Goal: Information Seeking & Learning: Learn about a topic

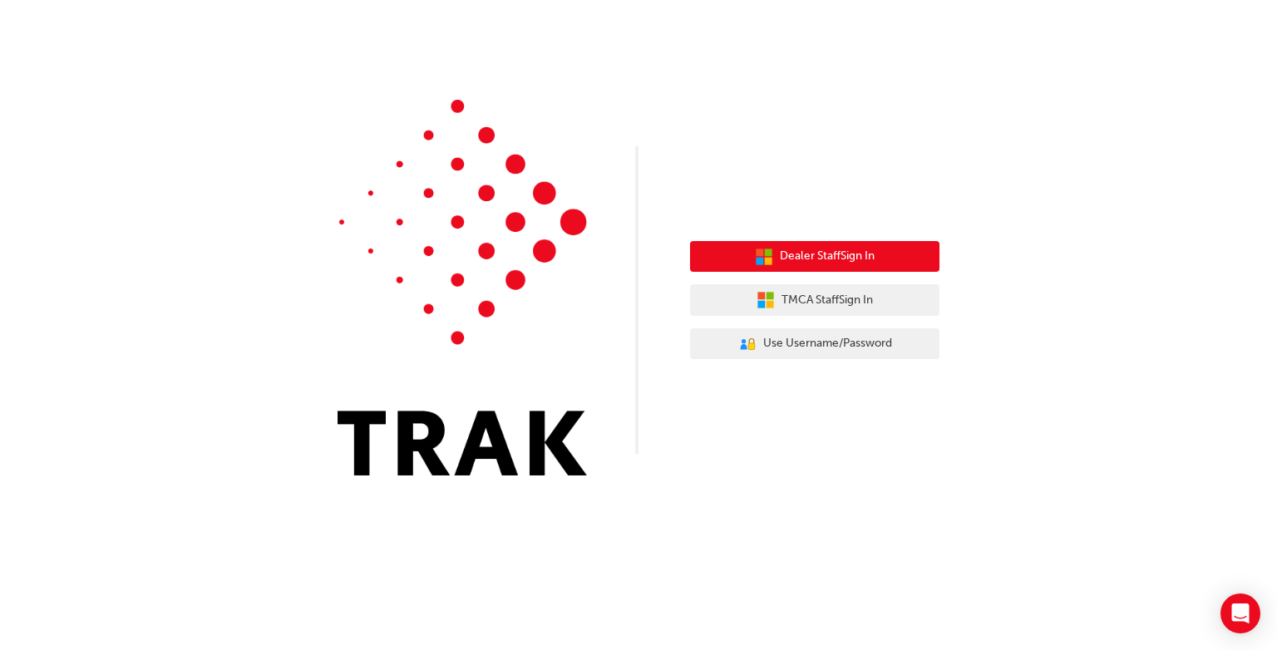
click at [793, 258] on span "Dealer Staff Sign In" at bounding box center [827, 256] width 95 height 19
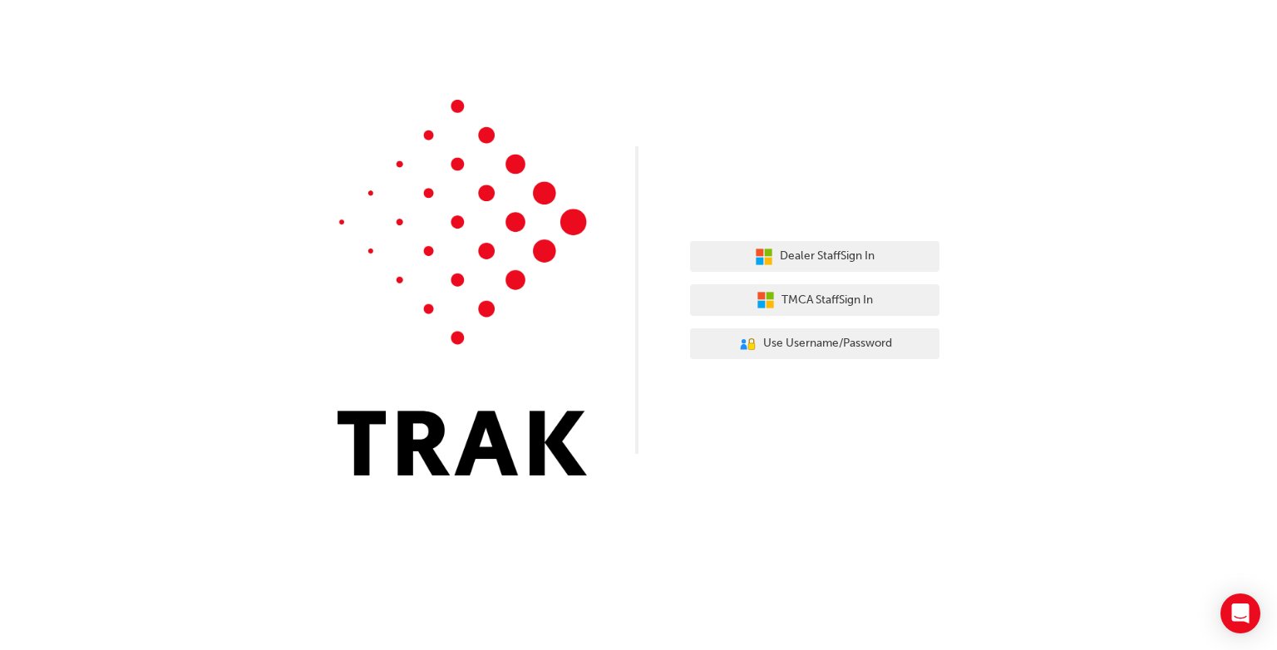
click at [836, 300] on span "TMCA Staff Sign In" at bounding box center [827, 300] width 91 height 19
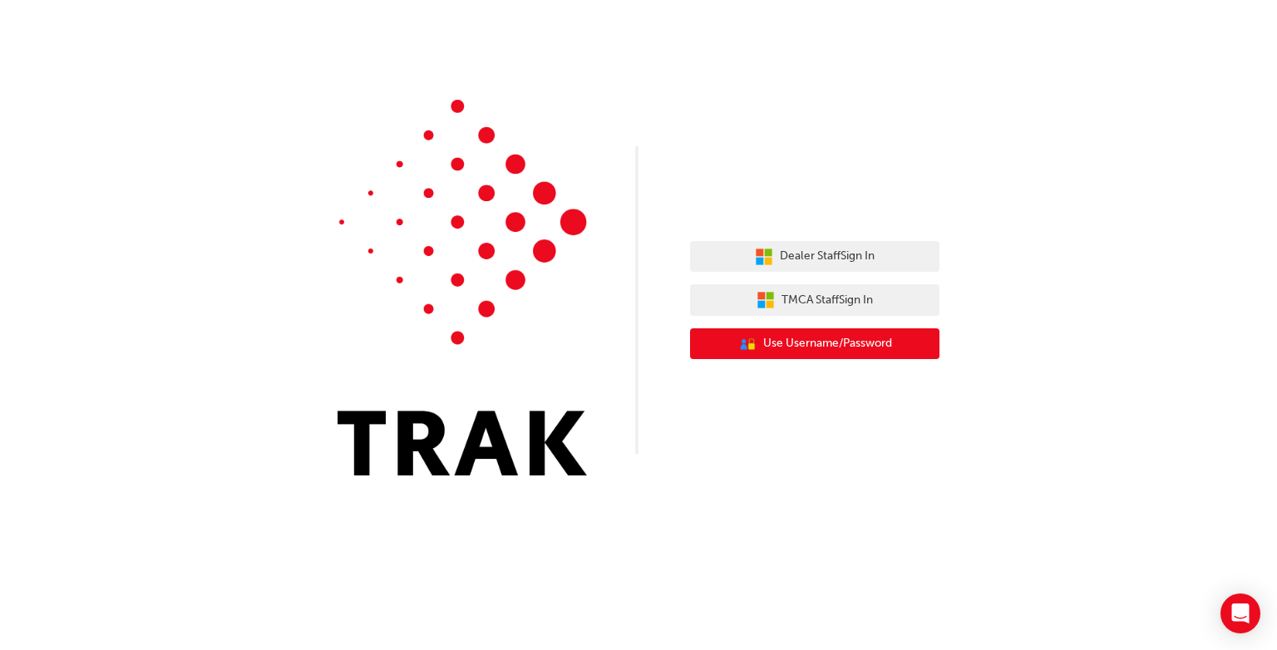
click at [855, 350] on span "Use Username/Password" at bounding box center [827, 343] width 129 height 19
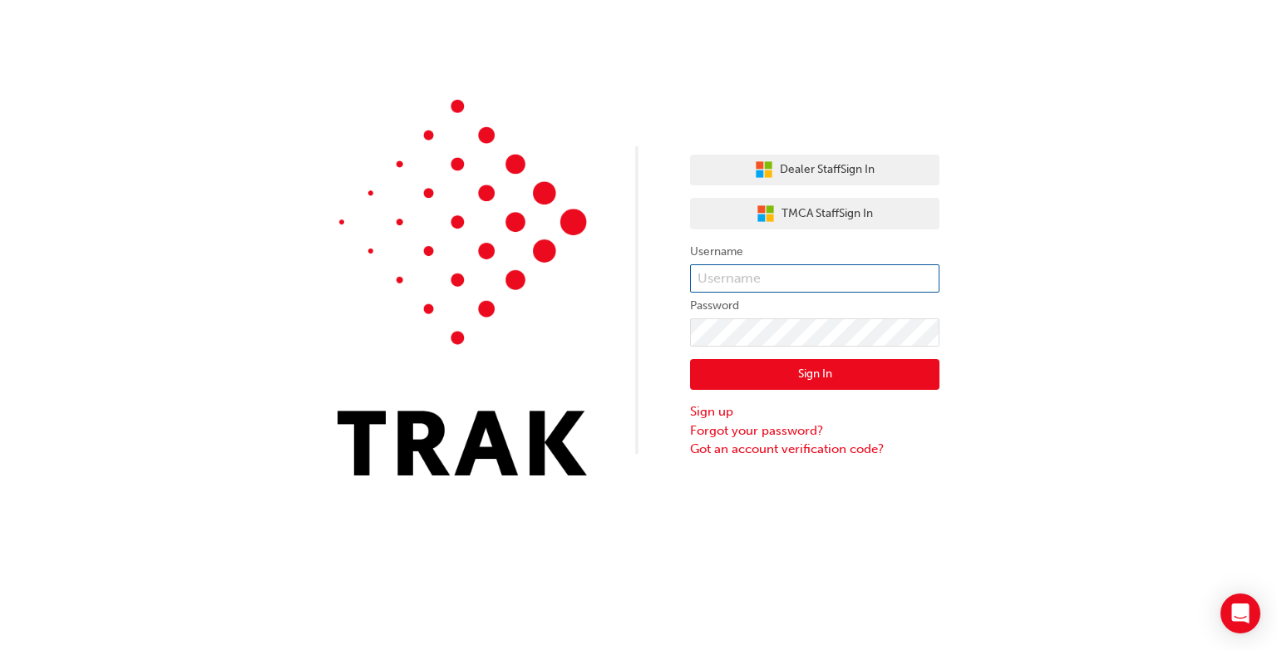
type input "[PERSON_NAME].[PERSON_NAME]"
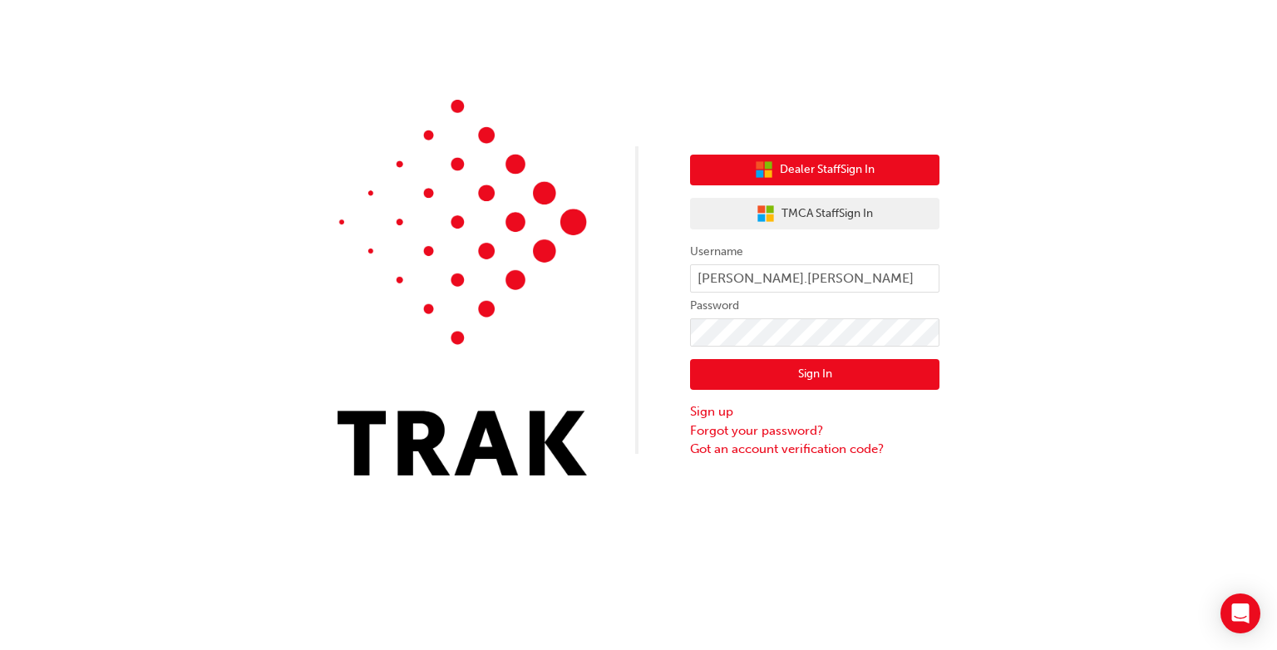
click at [794, 166] on span "Dealer Staff Sign In" at bounding box center [827, 169] width 95 height 19
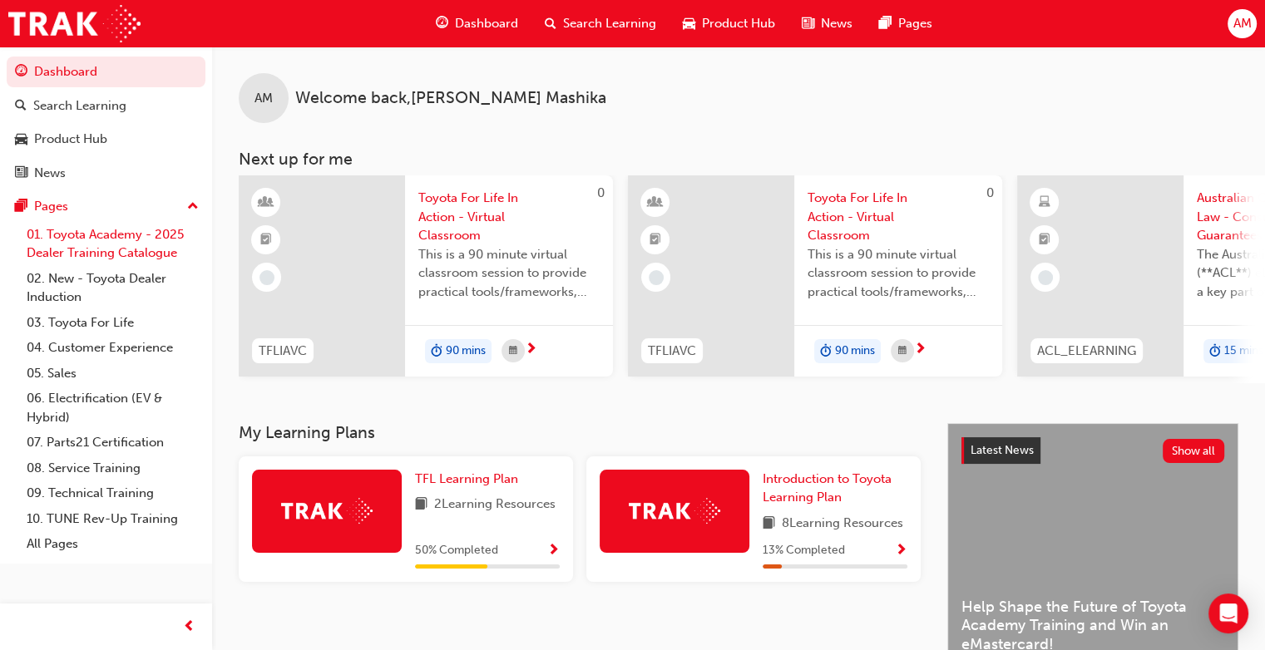
click at [79, 235] on link "01. Toyota Academy - 2025 Dealer Training Catalogue" at bounding box center [112, 244] width 185 height 44
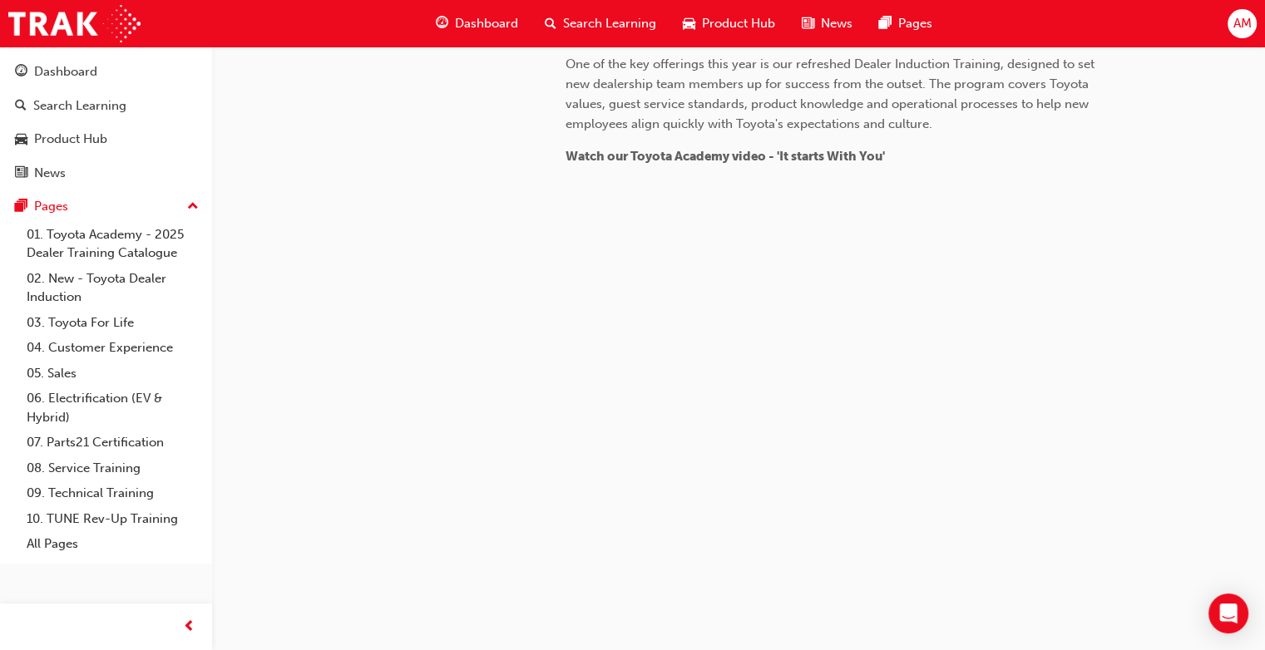
scroll to position [642, 0]
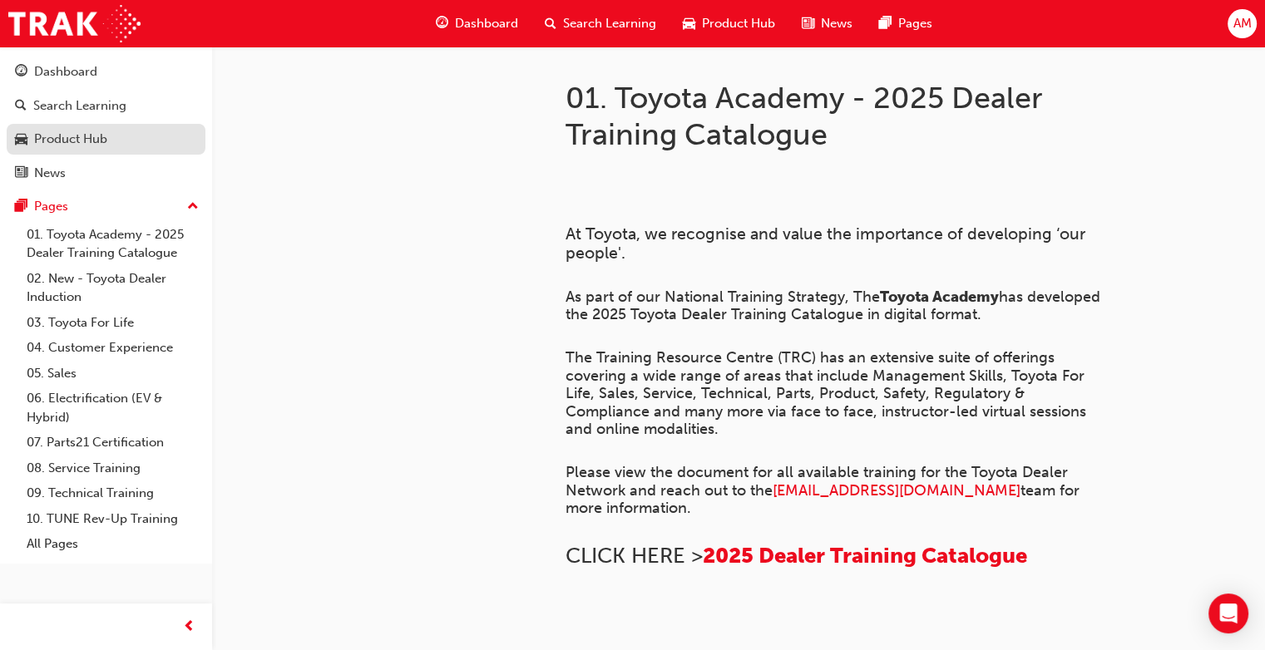
click at [106, 145] on div "Product Hub" at bounding box center [70, 139] width 73 height 19
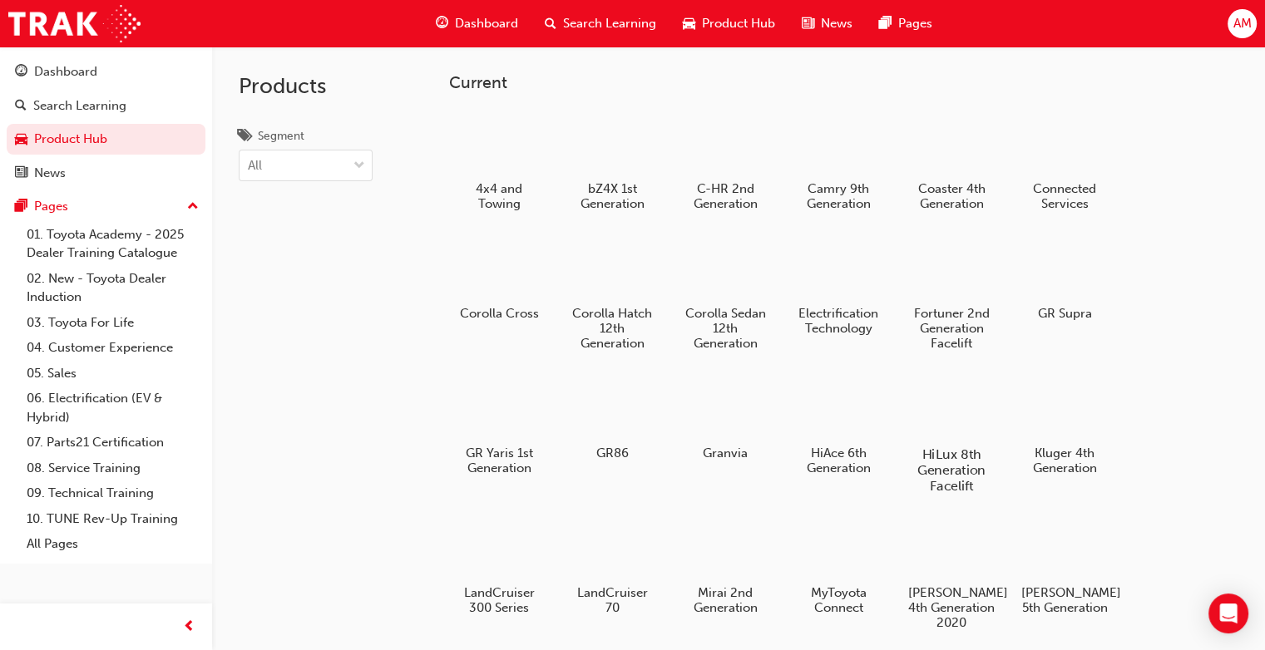
click at [940, 407] on div at bounding box center [952, 406] width 92 height 67
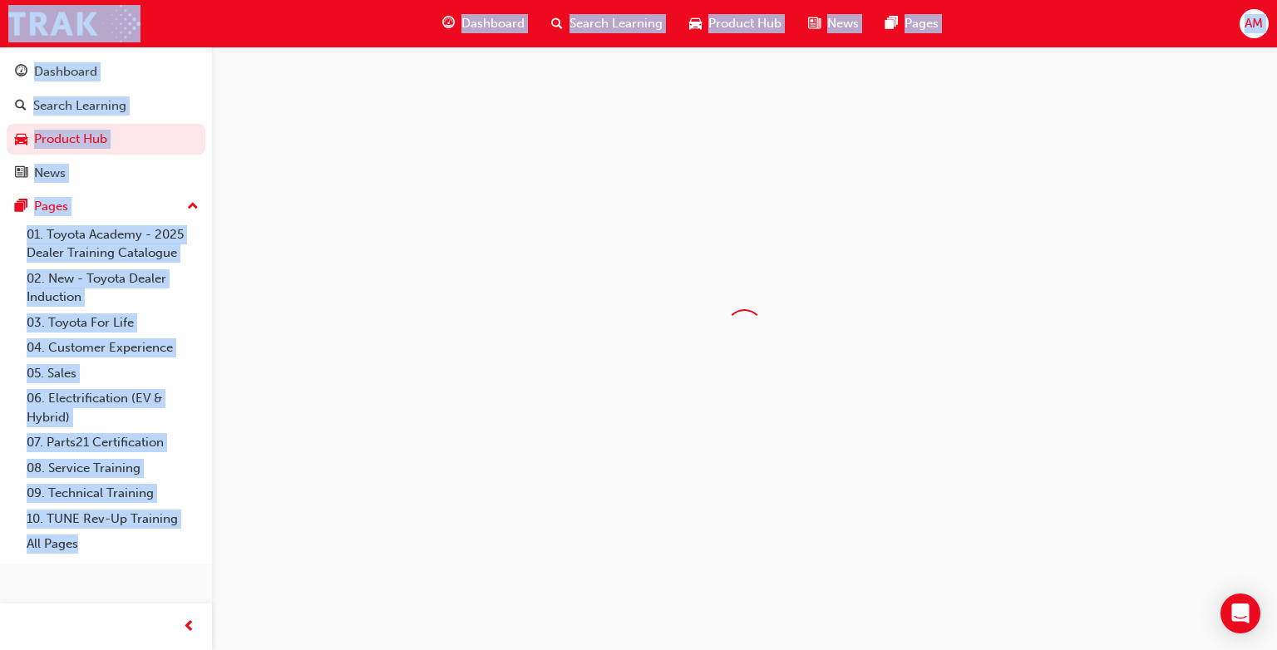
click at [940, 407] on div at bounding box center [744, 328] width 1065 height 562
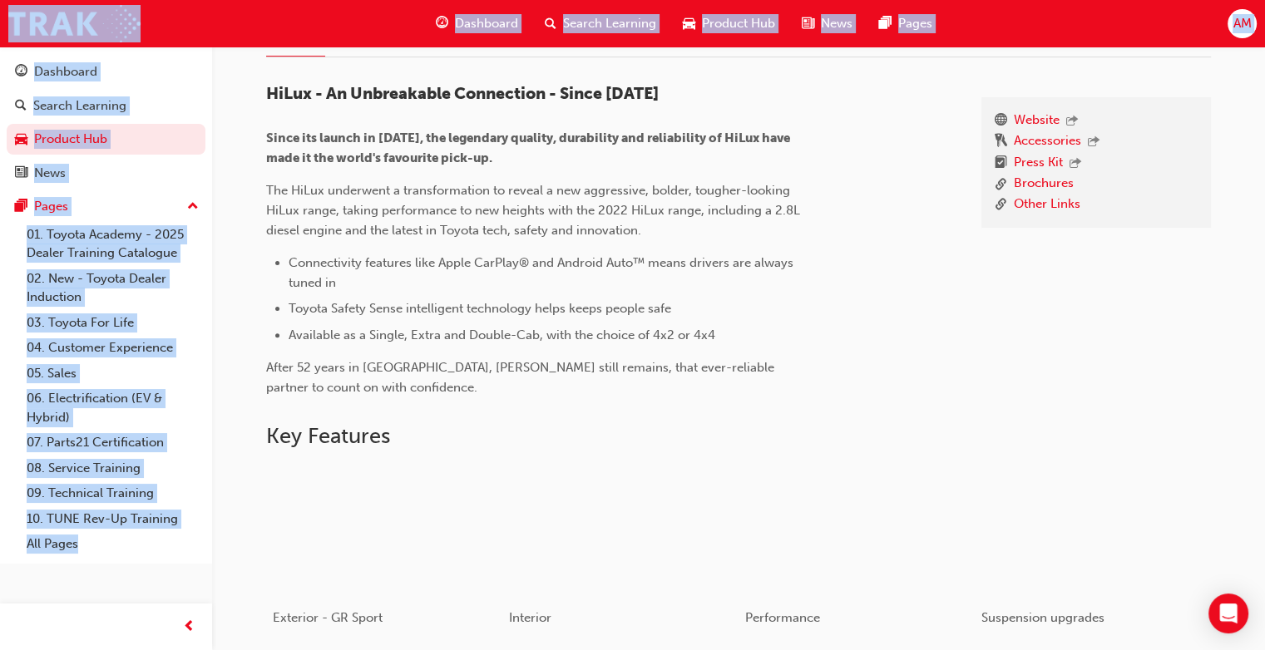
scroll to position [466, 0]
click at [940, 408] on div "Key Features Exterior - GR Sport Interior Performance Suspension upgrades Towin…" at bounding box center [738, 618] width 945 height 421
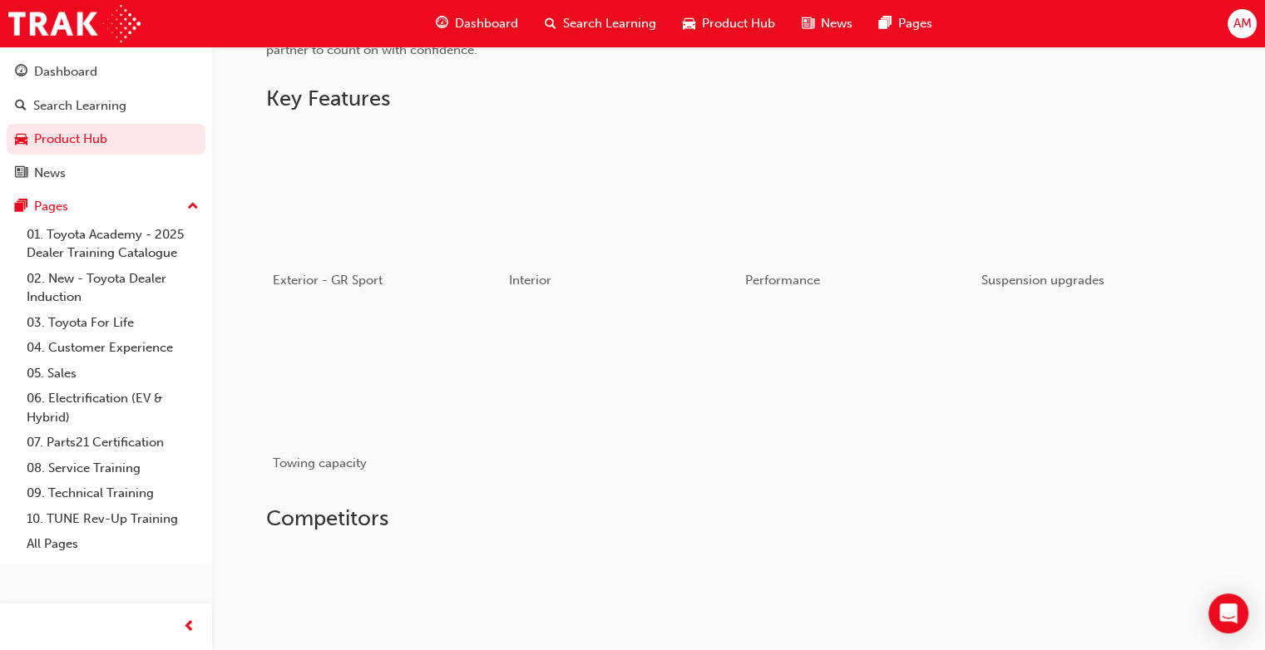
scroll to position [1010, 0]
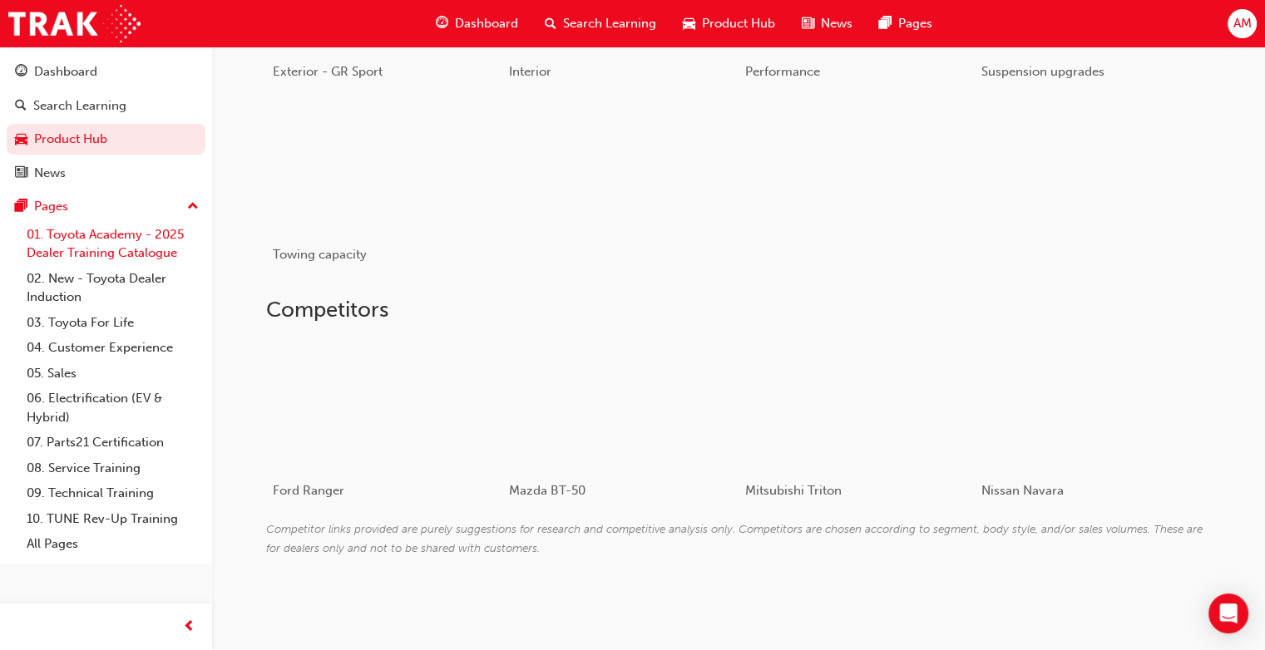
click at [156, 245] on link "01. Toyota Academy - 2025 Dealer Training Catalogue" at bounding box center [112, 244] width 185 height 44
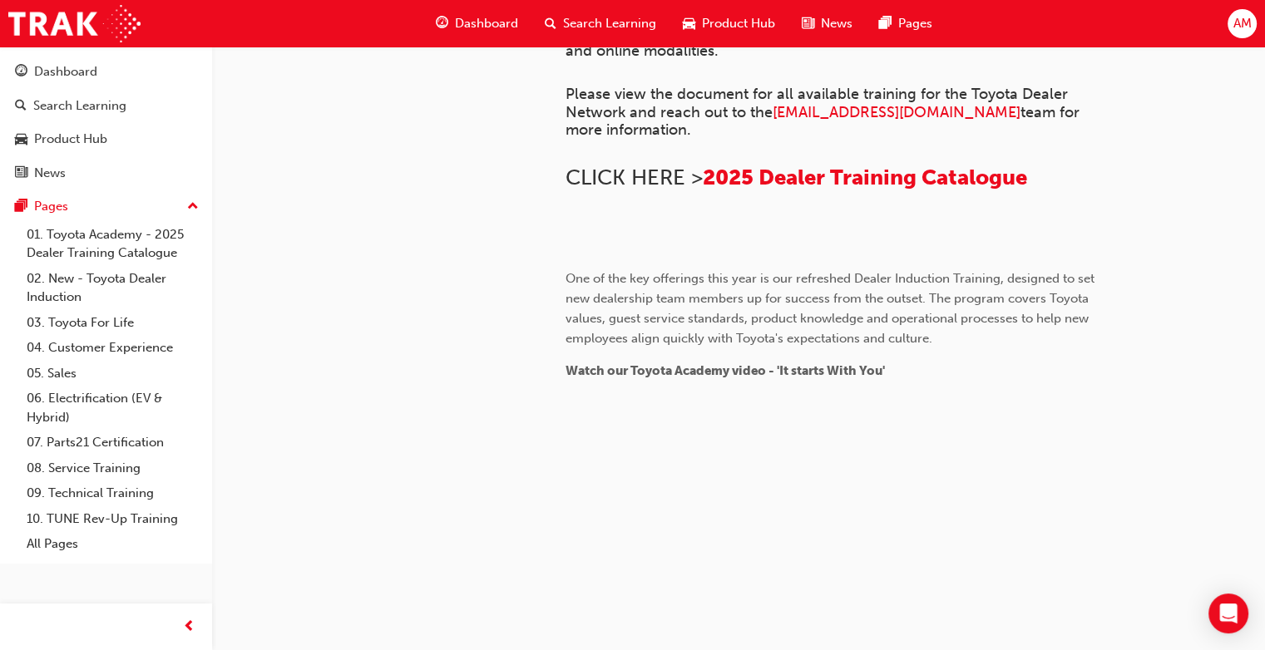
scroll to position [378, 0]
click at [827, 122] on span "training@toyota.com.au" at bounding box center [897, 113] width 248 height 18
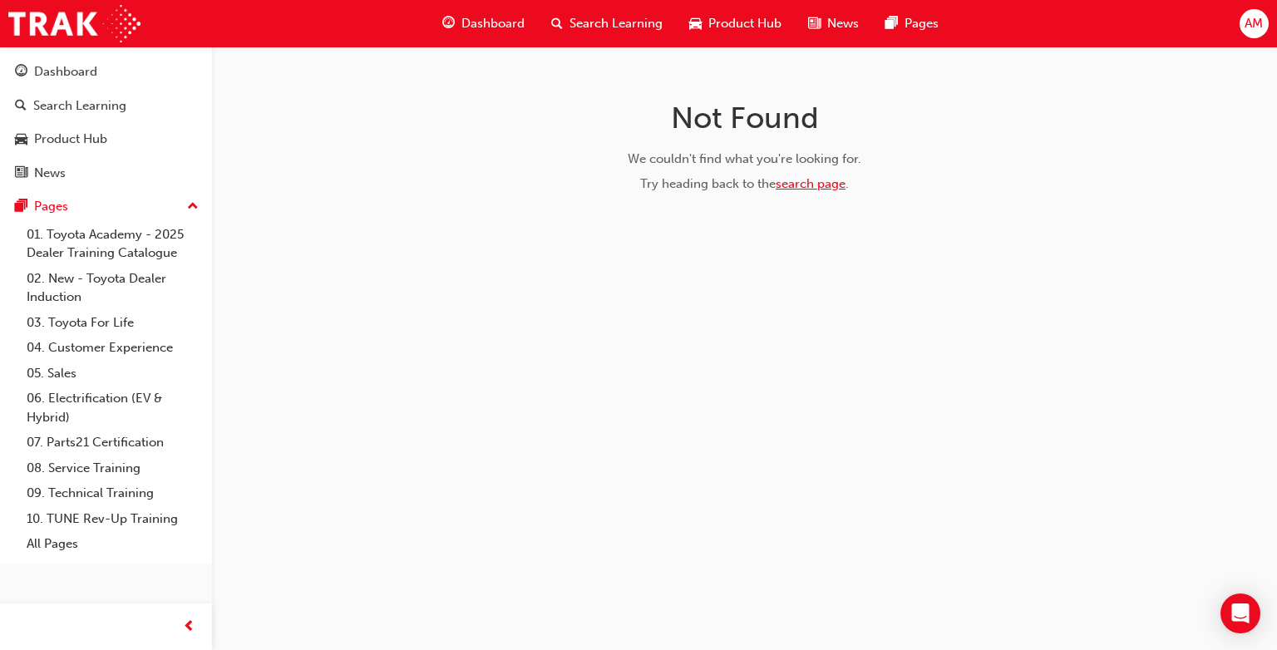
click at [812, 183] on link "search page" at bounding box center [811, 183] width 70 height 15
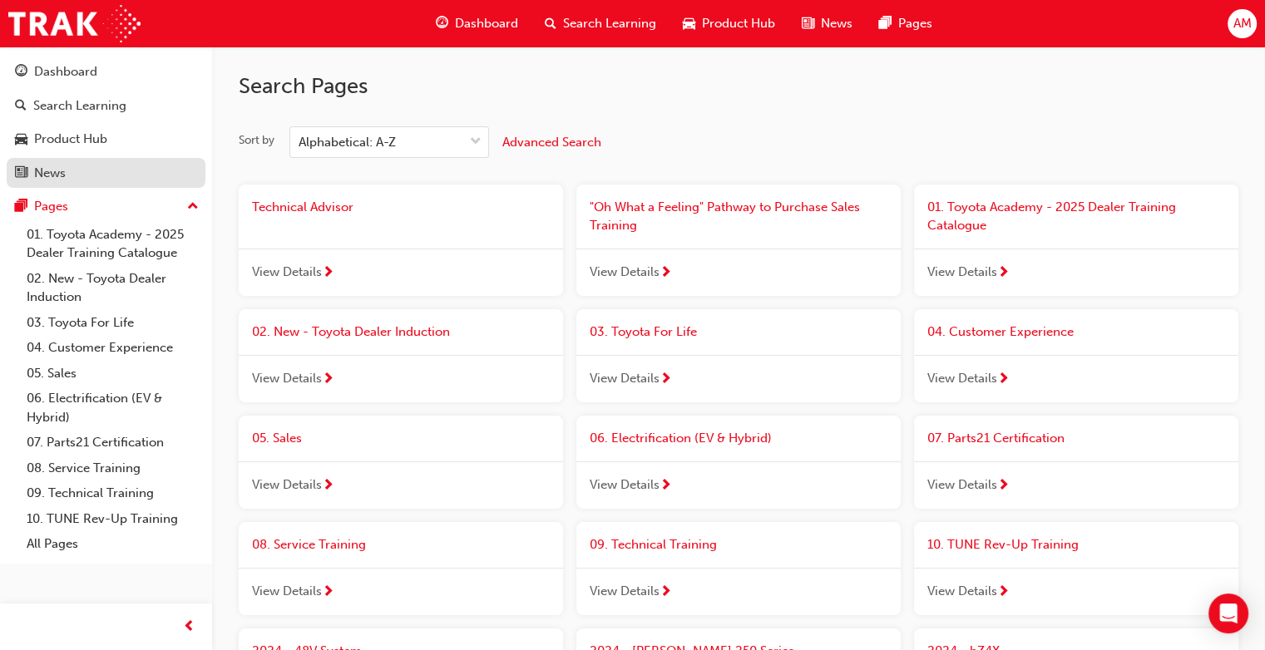
click at [138, 181] on div "News" at bounding box center [106, 173] width 182 height 21
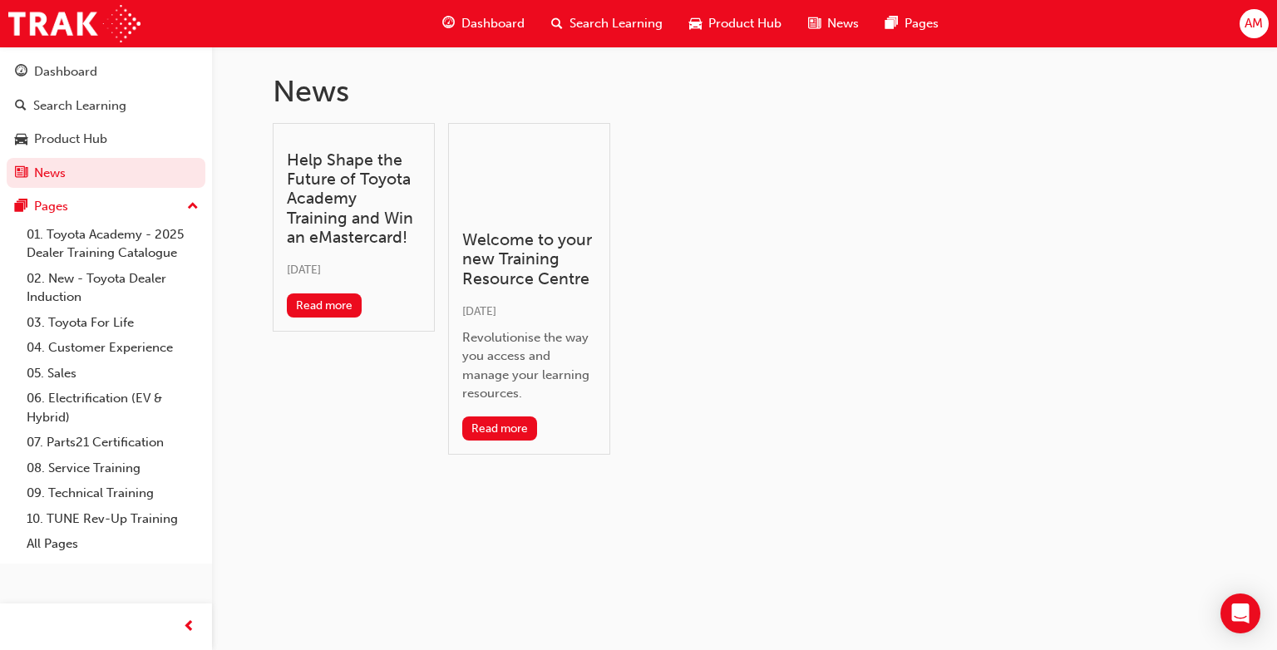
click at [318, 291] on div "Help Shape the Future of Toyota Academy Training and Win an eMastercard! 2 days…" at bounding box center [354, 227] width 162 height 209
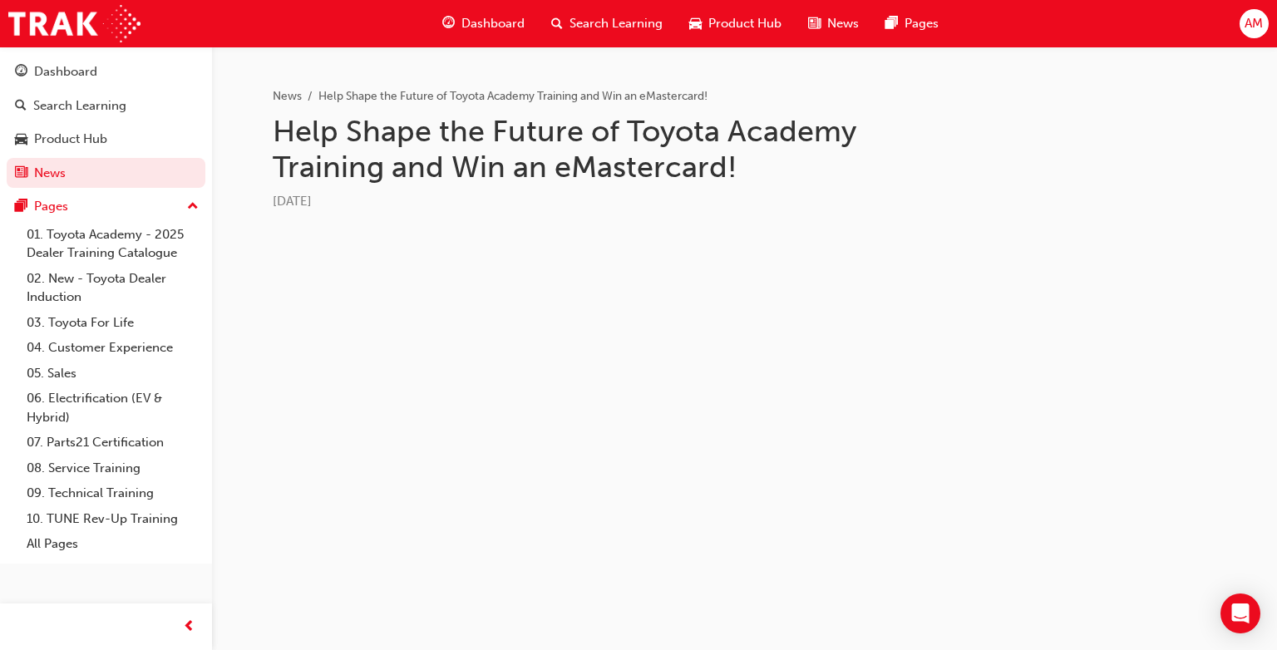
click at [428, 165] on h1 "Help Shape the Future of Toyota Academy Training and Win an eMastercard!" at bounding box center [607, 149] width 669 height 72
drag, startPoint x: 317, startPoint y: 206, endPoint x: 484, endPoint y: 383, distance: 242.9
click at [484, 383] on div "News Help Shape the Future of Toyota Academy Training and Win an eMastercard! H…" at bounding box center [638, 325] width 1277 height 650
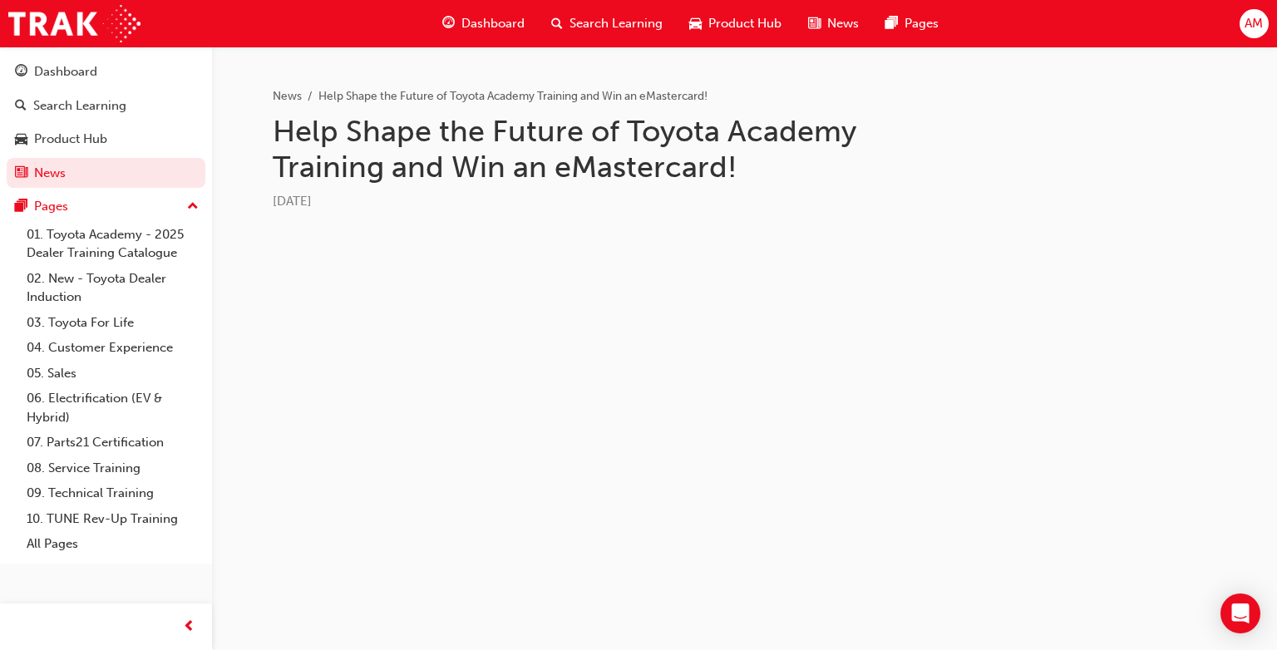
click at [484, 383] on div "News Help Shape the Future of Toyota Academy Training and Win an eMastercard! H…" at bounding box center [638, 325] width 1277 height 650
click at [456, 101] on li "Help Shape the Future of Toyota Academy Training and Win an eMastercard!" at bounding box center [512, 96] width 389 height 19
click at [376, 197] on div "2 days ago" at bounding box center [607, 201] width 669 height 19
click at [402, 118] on h1 "Help Shape the Future of Toyota Academy Training and Win an eMastercard!" at bounding box center [607, 149] width 669 height 72
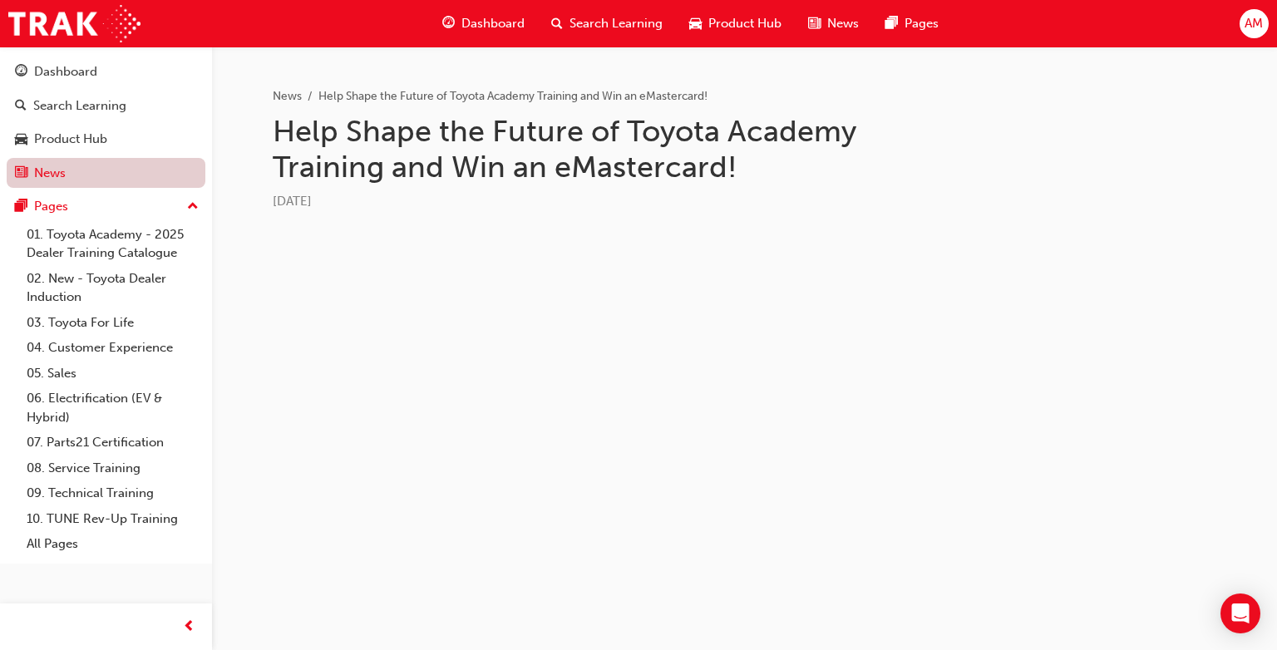
click at [105, 175] on link "News" at bounding box center [106, 173] width 199 height 31
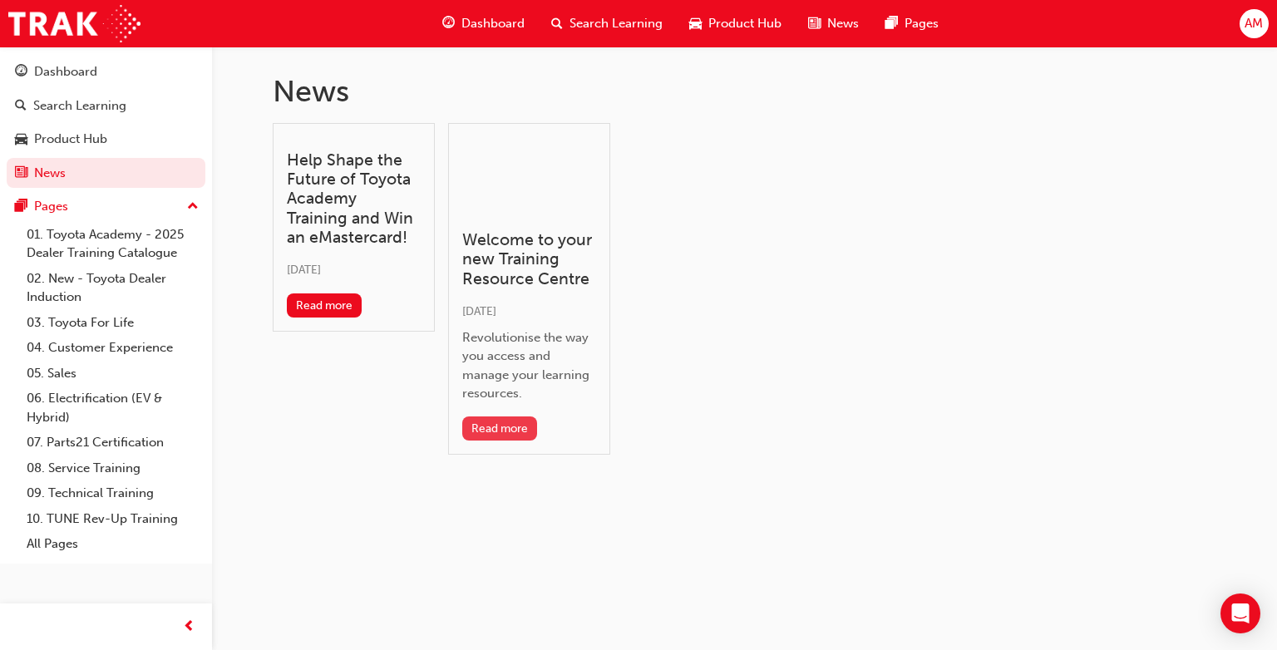
click at [510, 426] on button "Read more" at bounding box center [500, 429] width 76 height 24
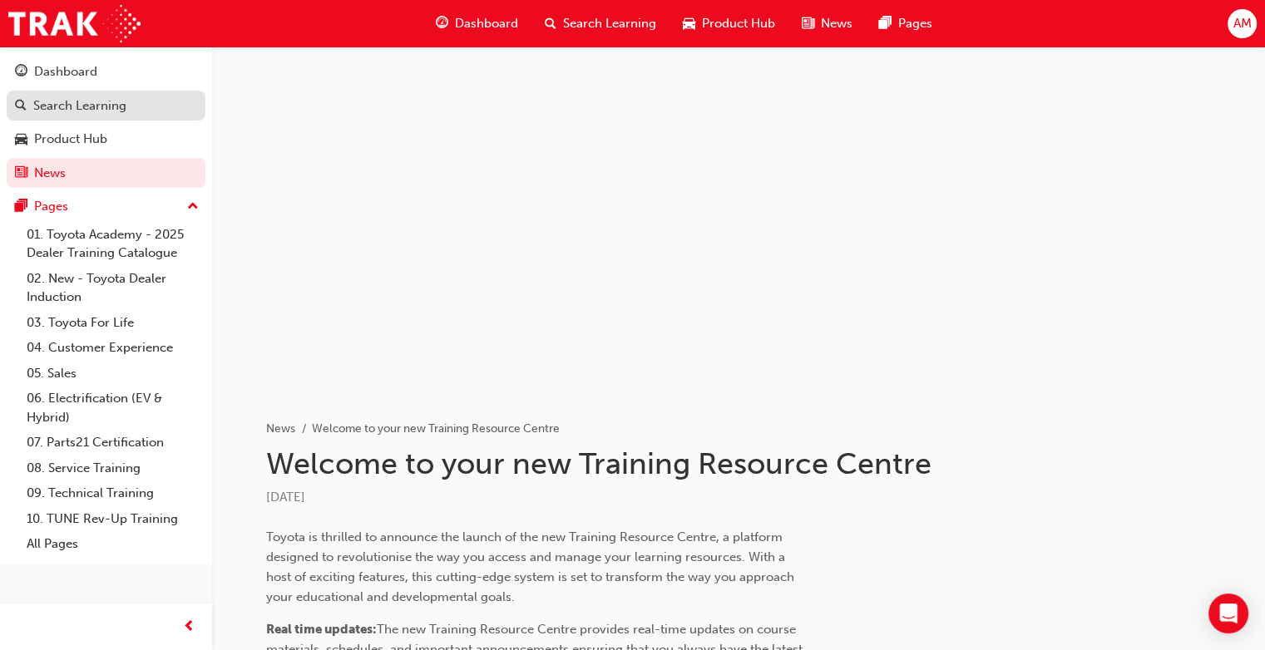
click at [43, 104] on div "Search Learning" at bounding box center [79, 105] width 93 height 19
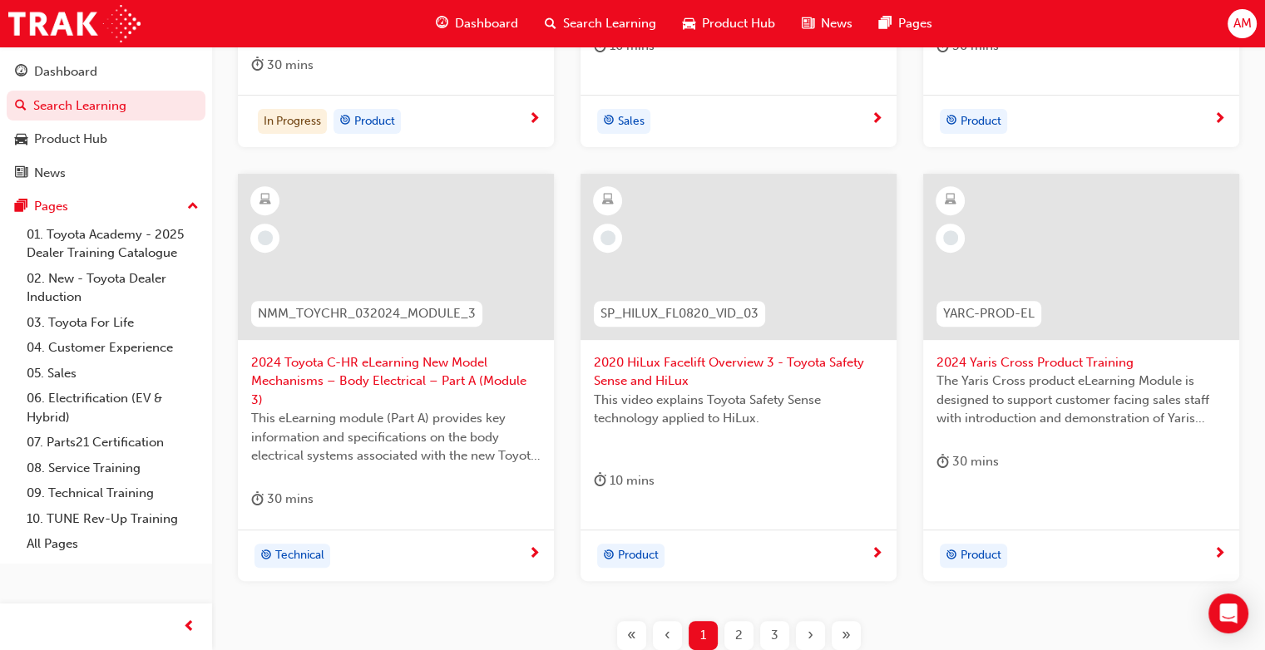
scroll to position [743, 0]
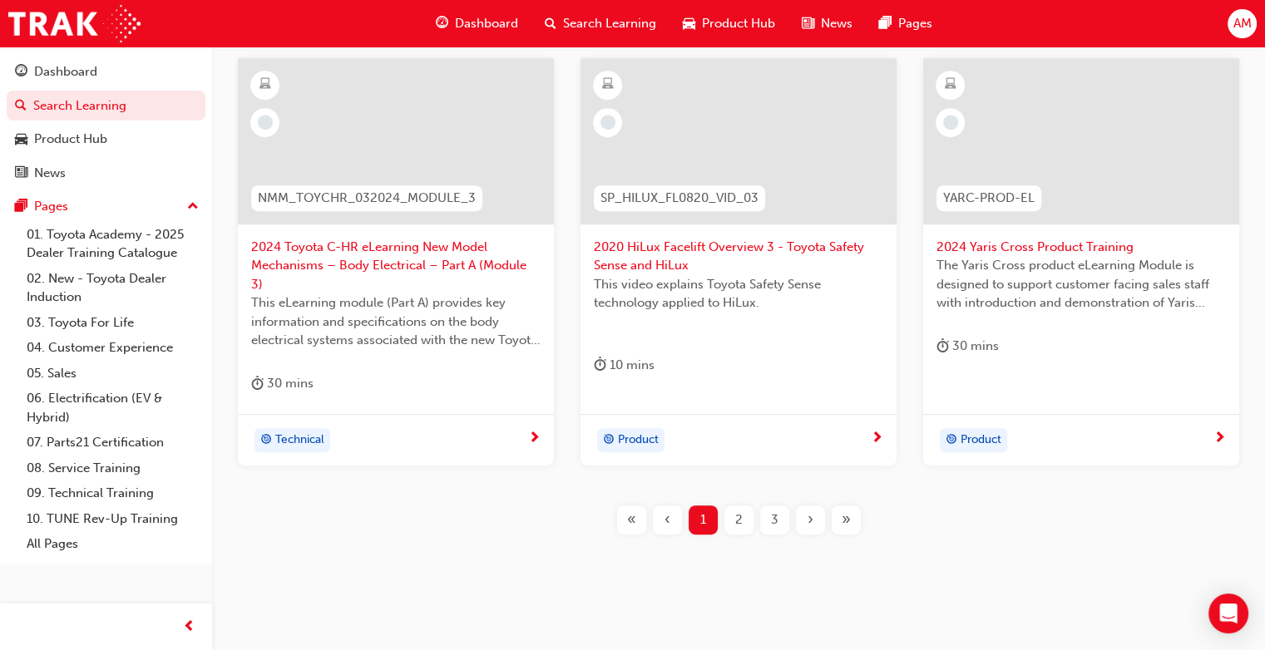
click at [744, 506] on div "2" at bounding box center [738, 520] width 29 height 29
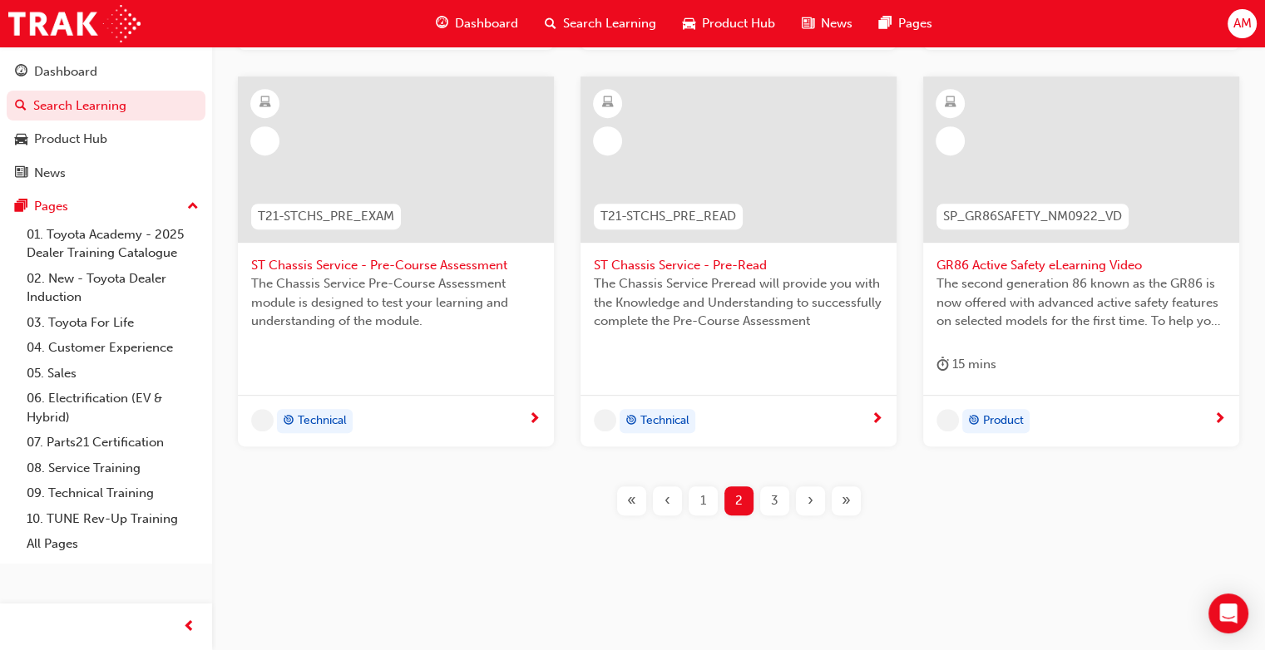
scroll to position [724, 0]
click at [102, 108] on link "Search Learning" at bounding box center [106, 106] width 199 height 31
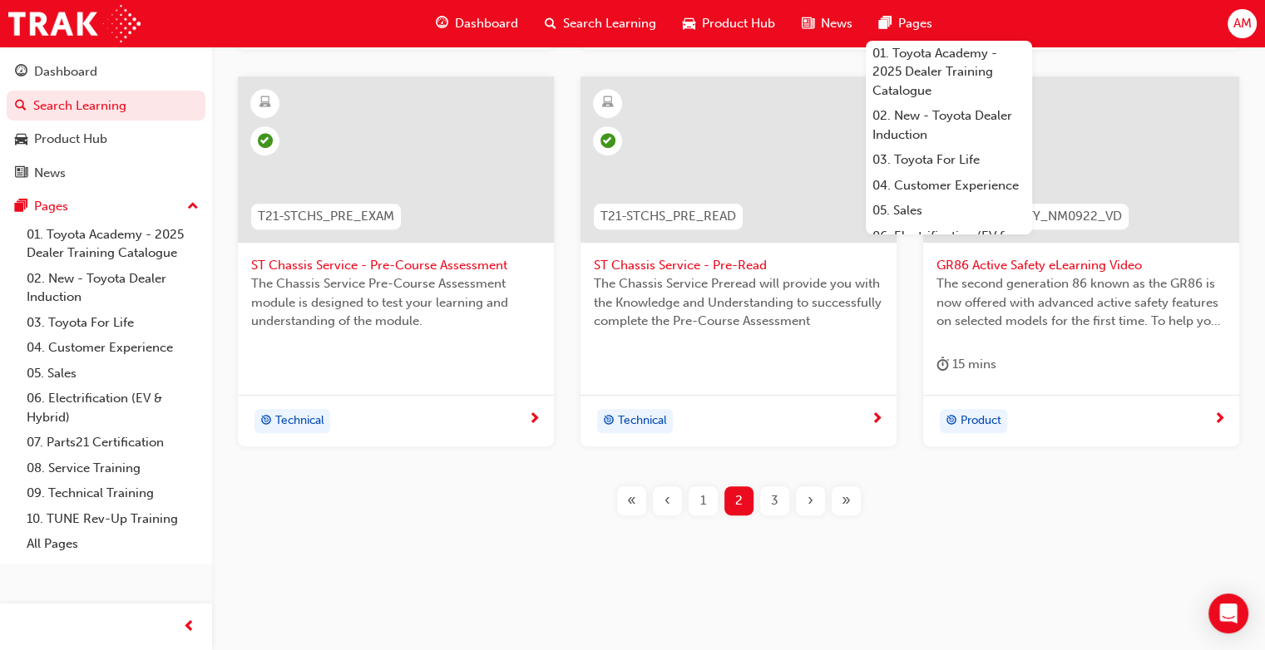
click at [1247, 18] on span "AM" at bounding box center [1241, 23] width 18 height 19
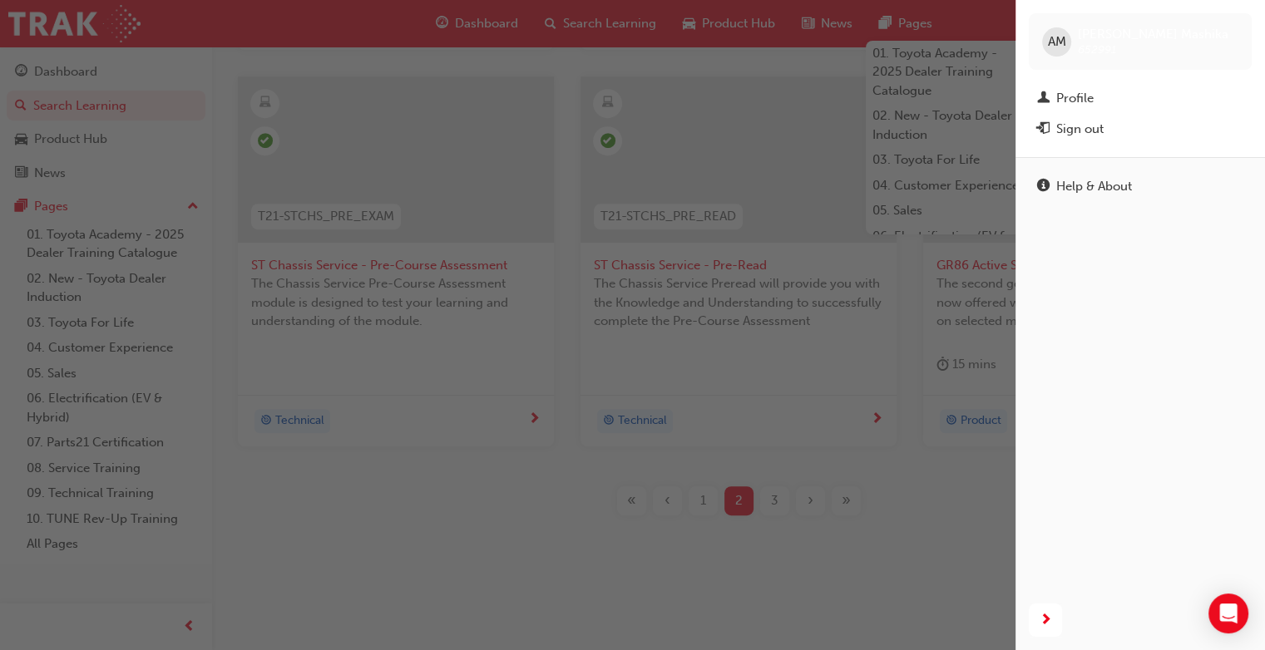
click at [891, 288] on div "button" at bounding box center [507, 325] width 1015 height 650
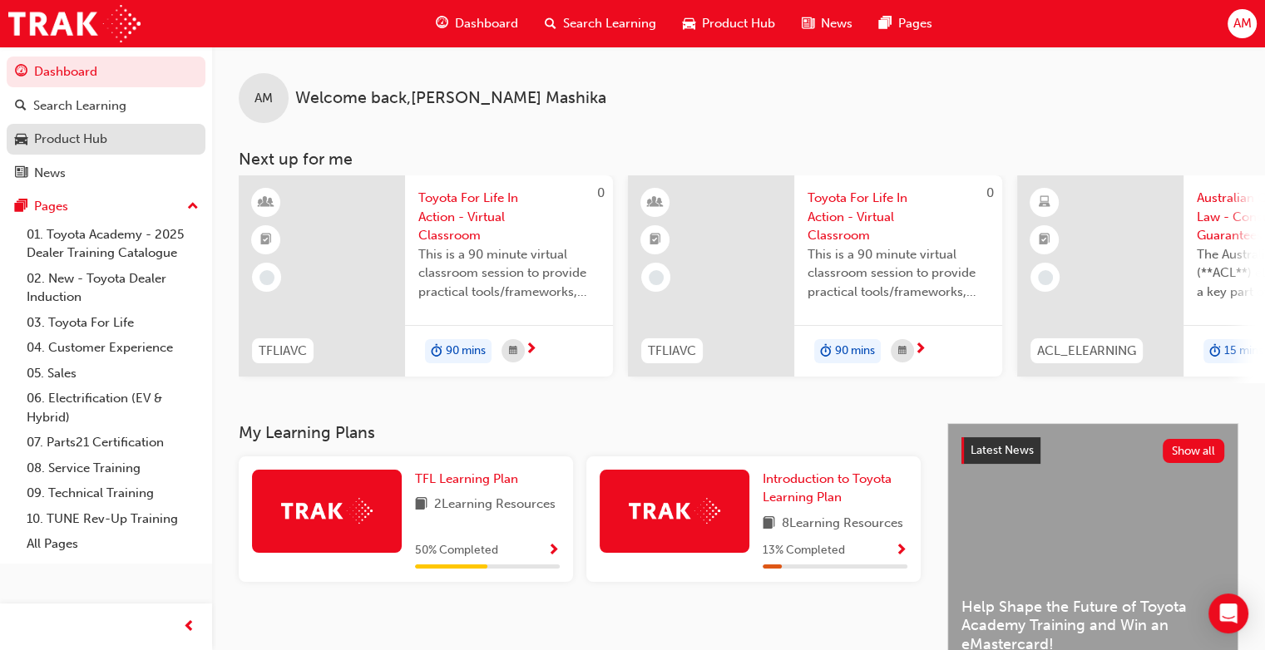
click at [83, 140] on div "Product Hub" at bounding box center [70, 139] width 73 height 19
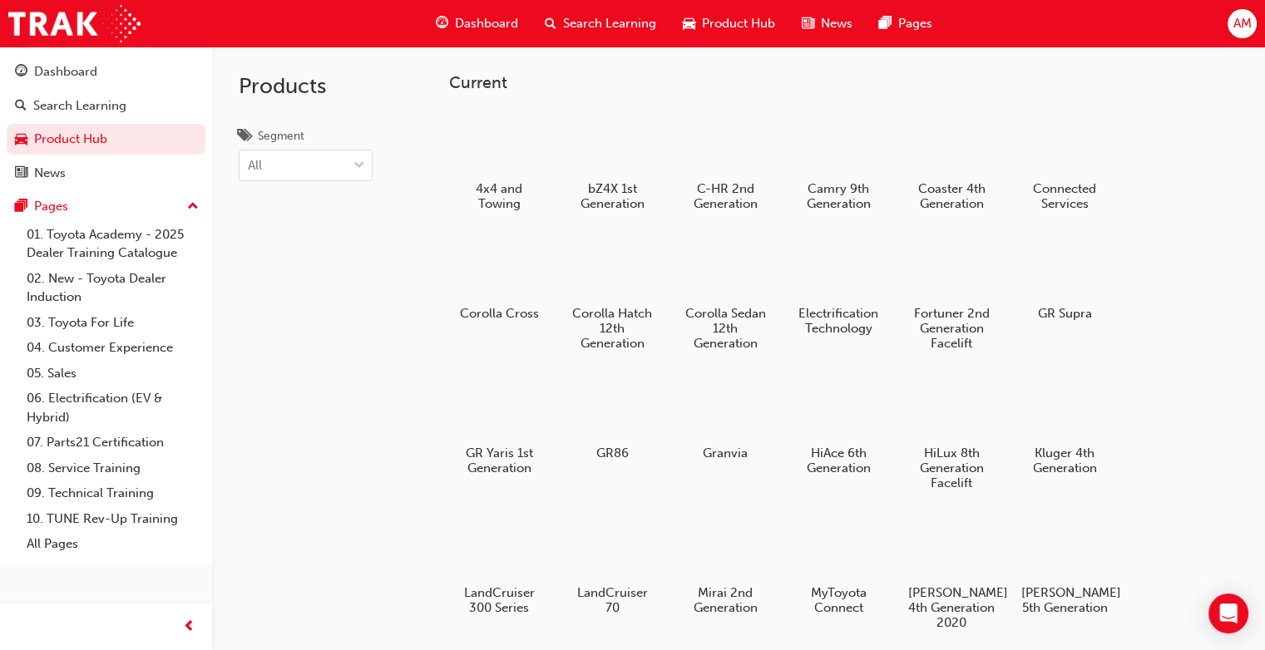
click at [1234, 350] on div "4x4 and Towing bZ4X 1st Generation C-HR 2nd Generation Camry 9th Generation Coa…" at bounding box center [843, 440] width 789 height 669
click at [1231, 348] on div "4x4 and Towing bZ4X 1st Generation C-HR 2nd Generation Camry 9th Generation Coa…" at bounding box center [843, 440] width 789 height 669
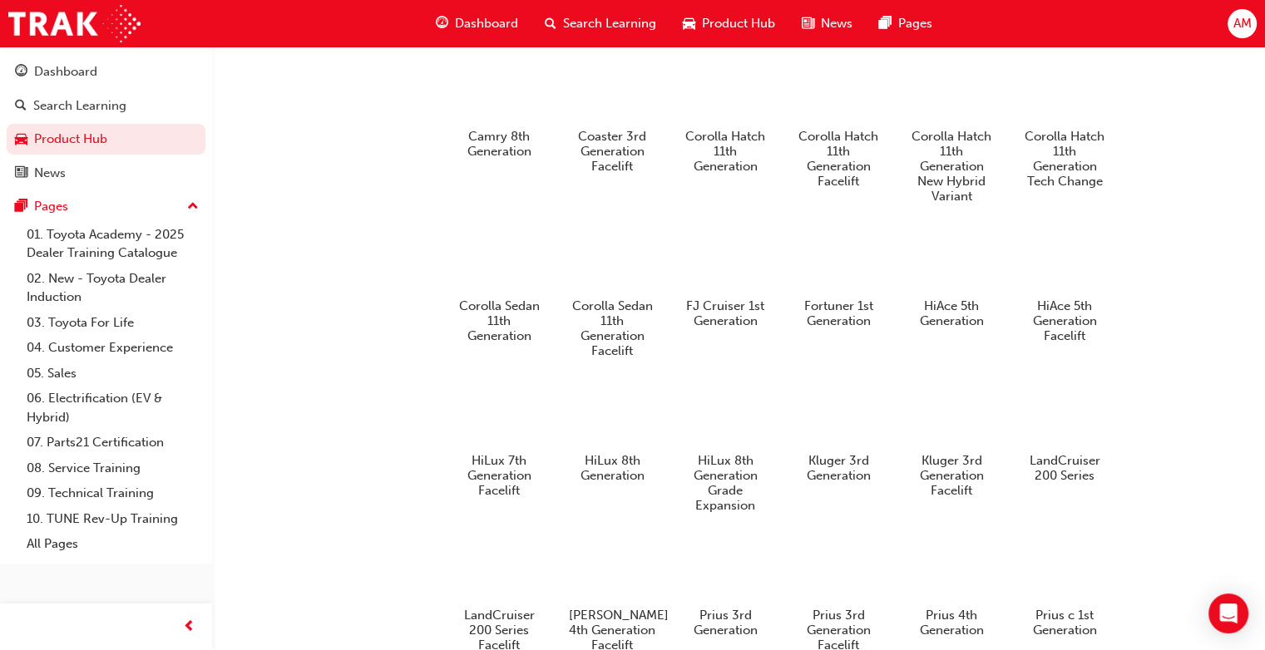
scroll to position [907, 0]
click at [1151, 389] on div "86 1st Generation Aurion 2nd Generation Aurion 2nd Generation Facelift C-HR 1st…" at bounding box center [843, 433] width 789 height 1038
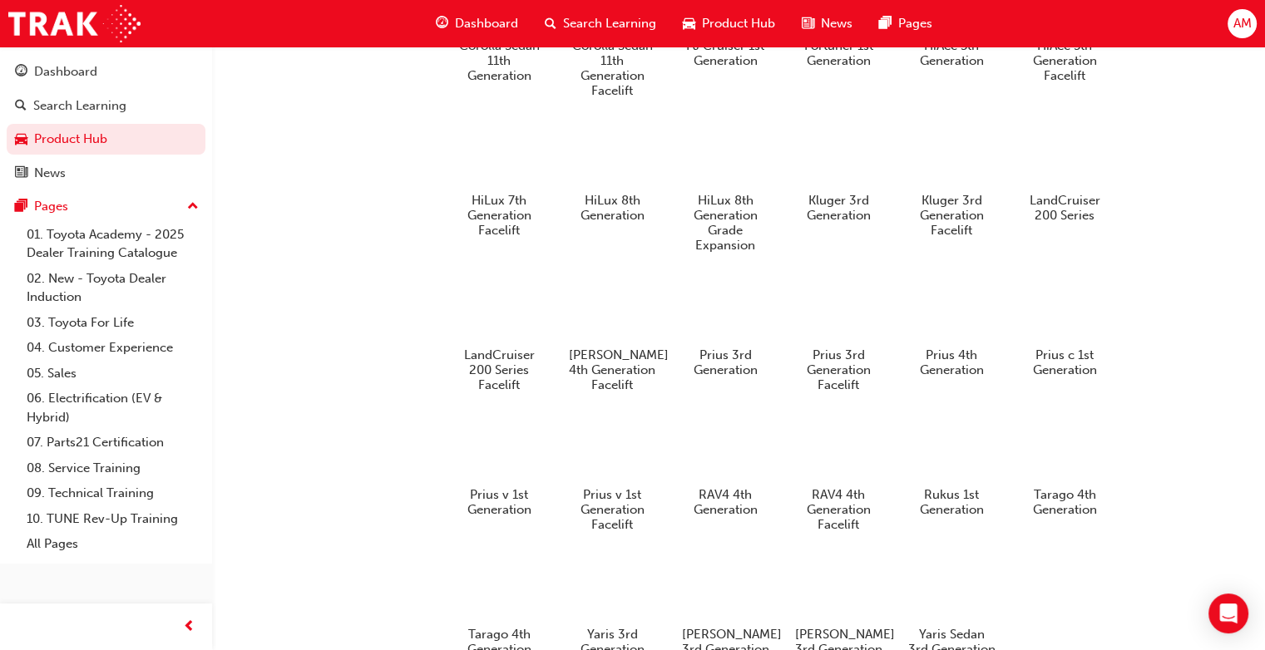
scroll to position [1289, 0]
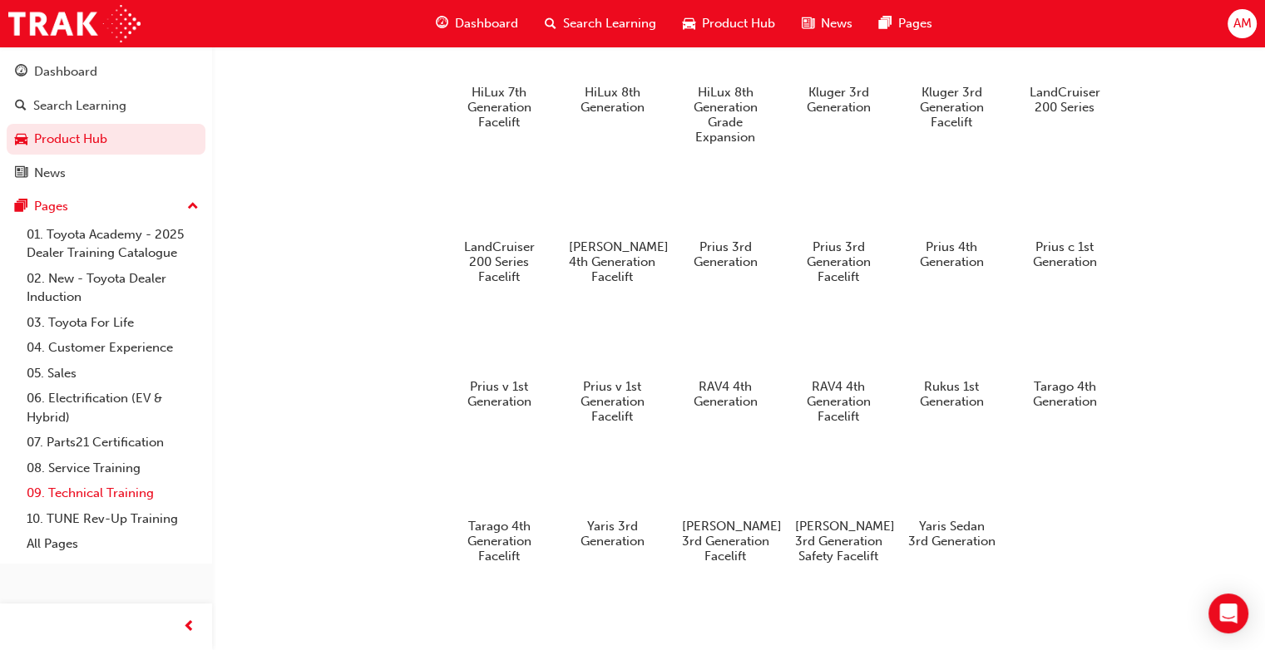
click at [103, 487] on link "09. Technical Training" at bounding box center [112, 494] width 185 height 26
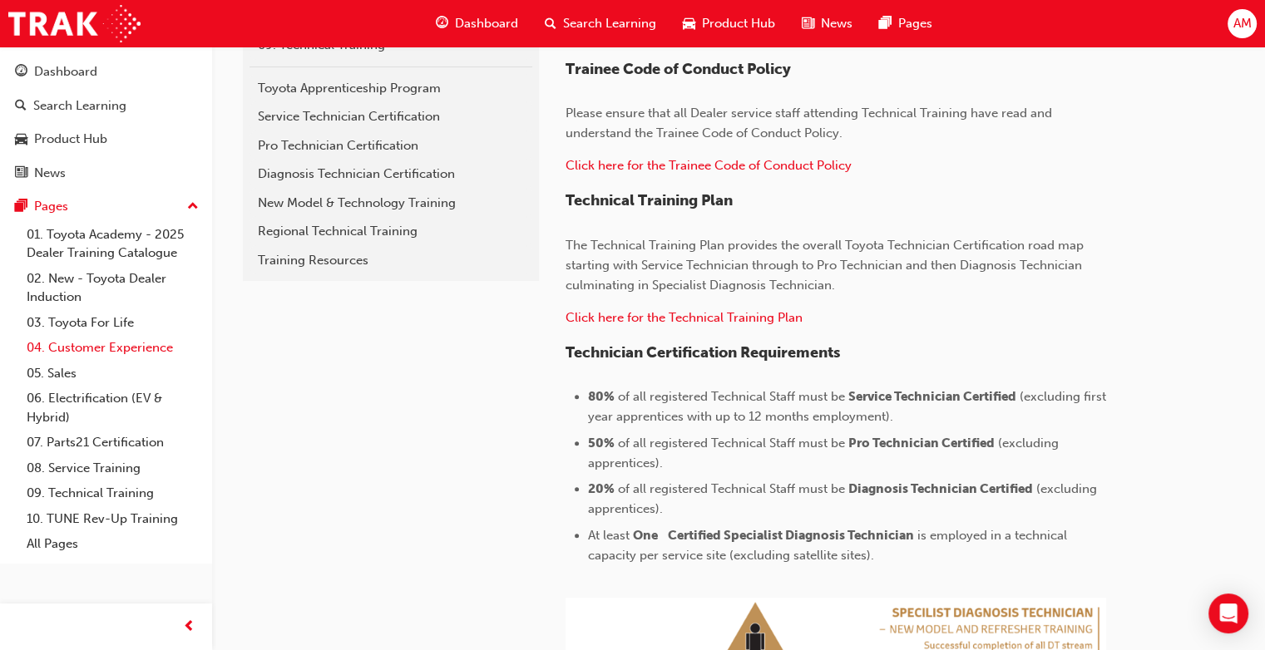
scroll to position [416, 0]
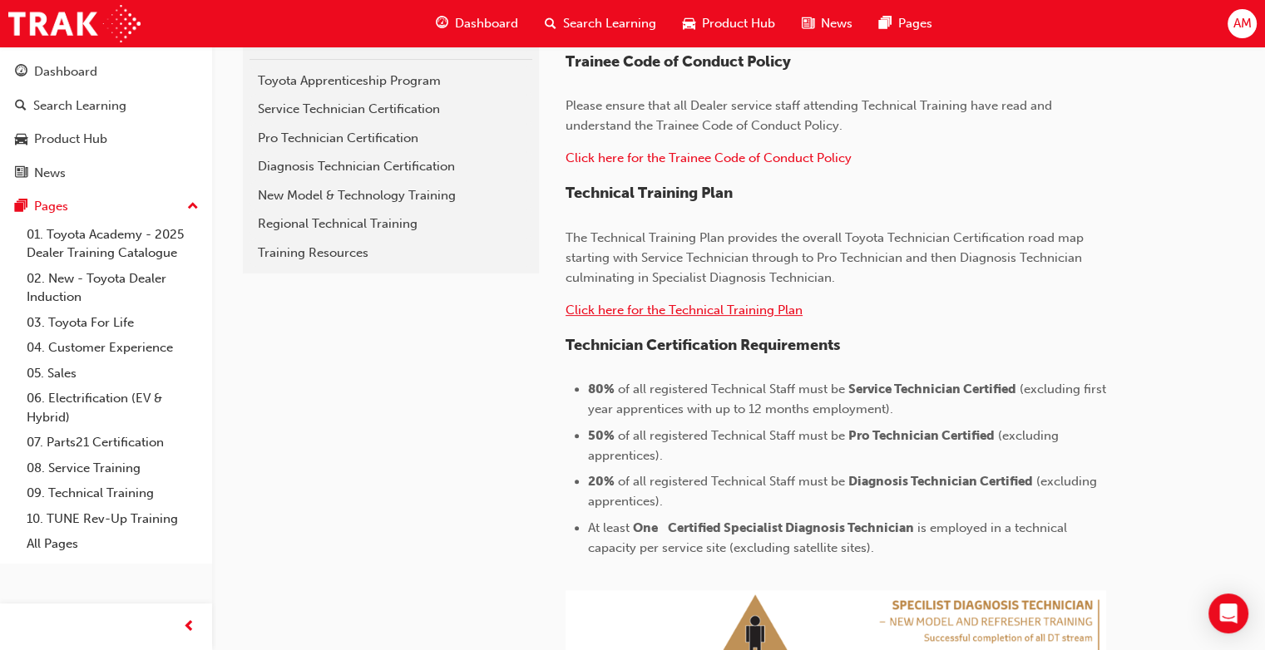
click at [659, 311] on span "Click here for the Technical Training Plan" at bounding box center [683, 310] width 237 height 15
